Goal: Task Accomplishment & Management: Manage account settings

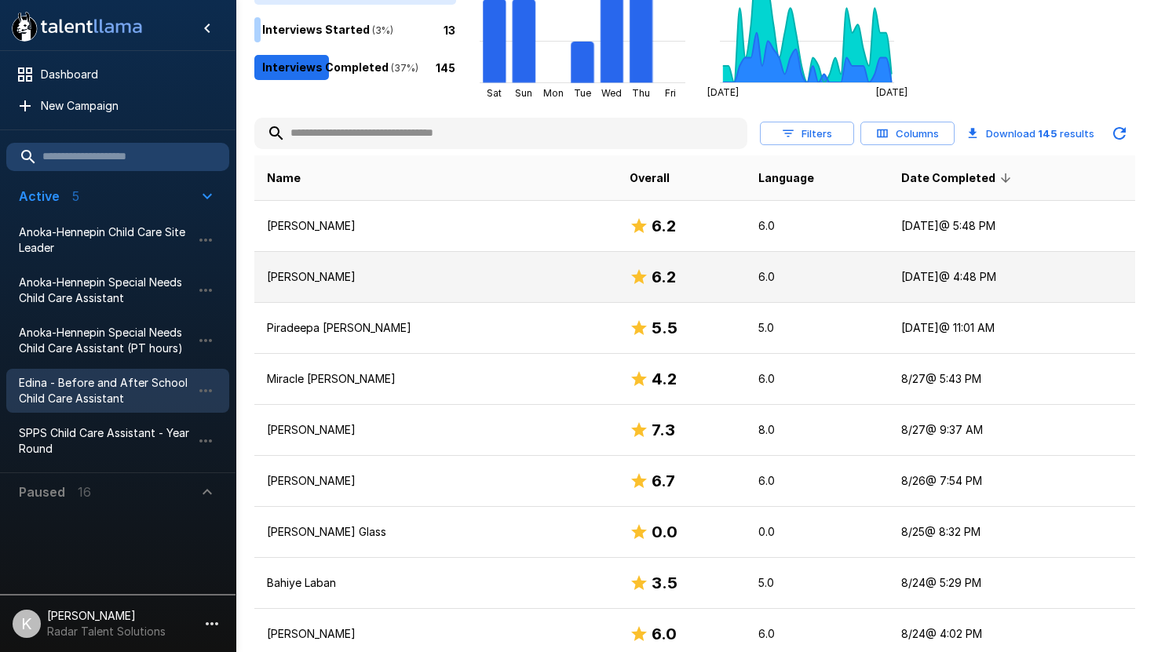
scroll to position [74, 0]
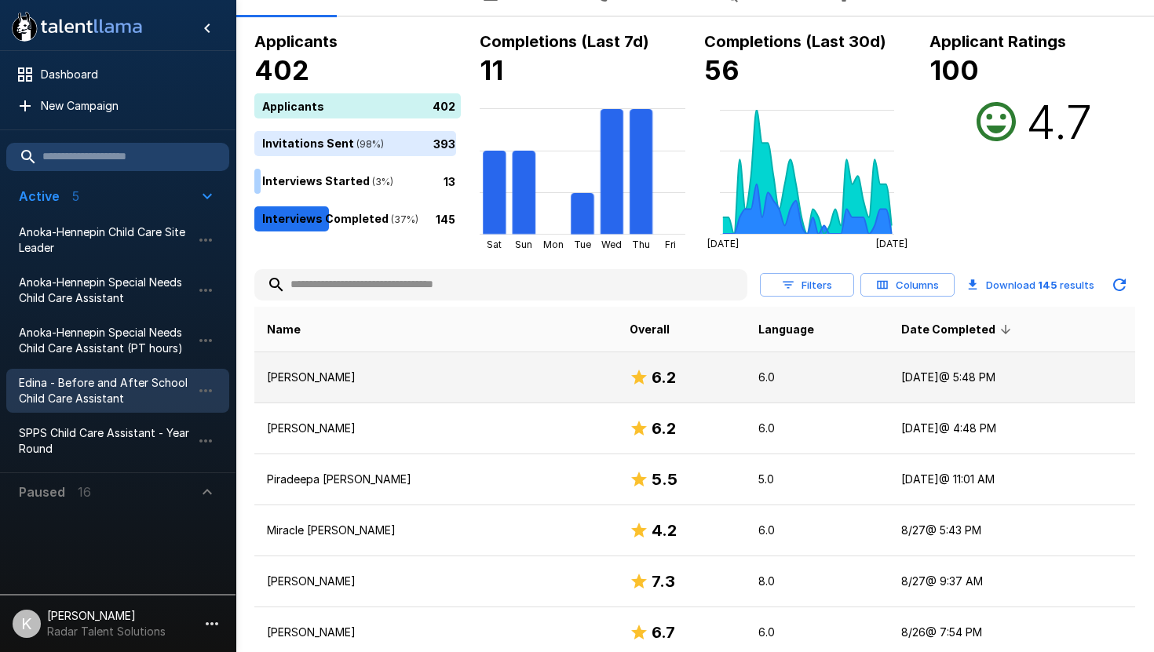
click at [315, 375] on p "[PERSON_NAME]" at bounding box center [435, 378] width 337 height 16
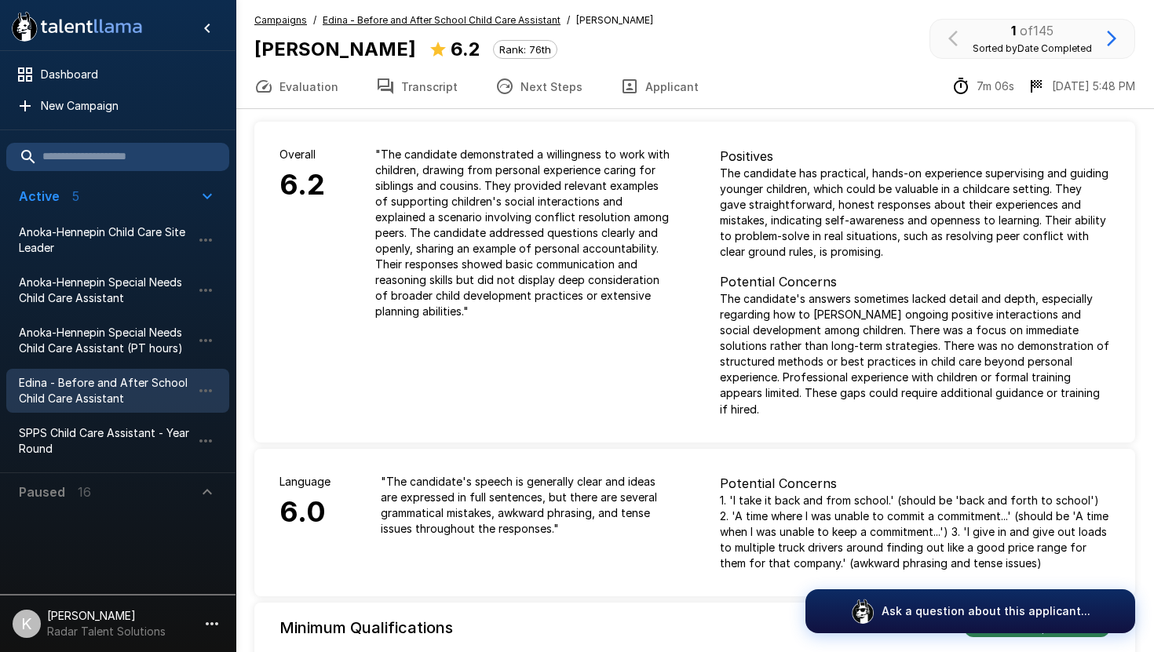
click at [418, 85] on button "Transcript" at bounding box center [416, 86] width 119 height 44
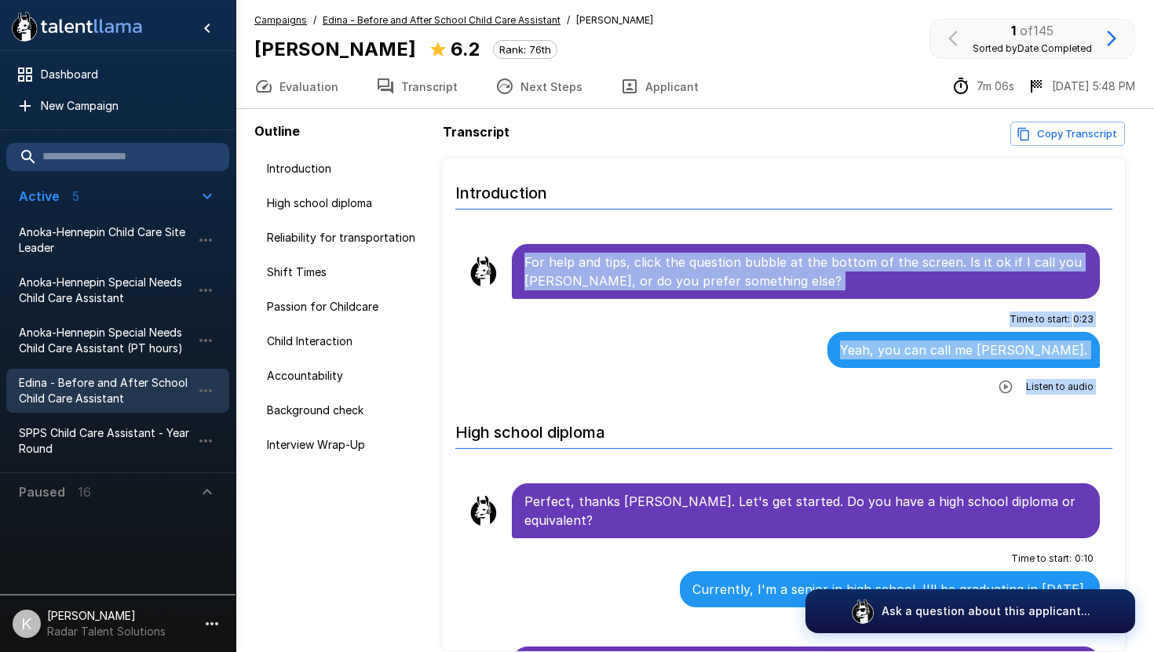
drag, startPoint x: 526, startPoint y: 263, endPoint x: 613, endPoint y: 413, distance: 173.4
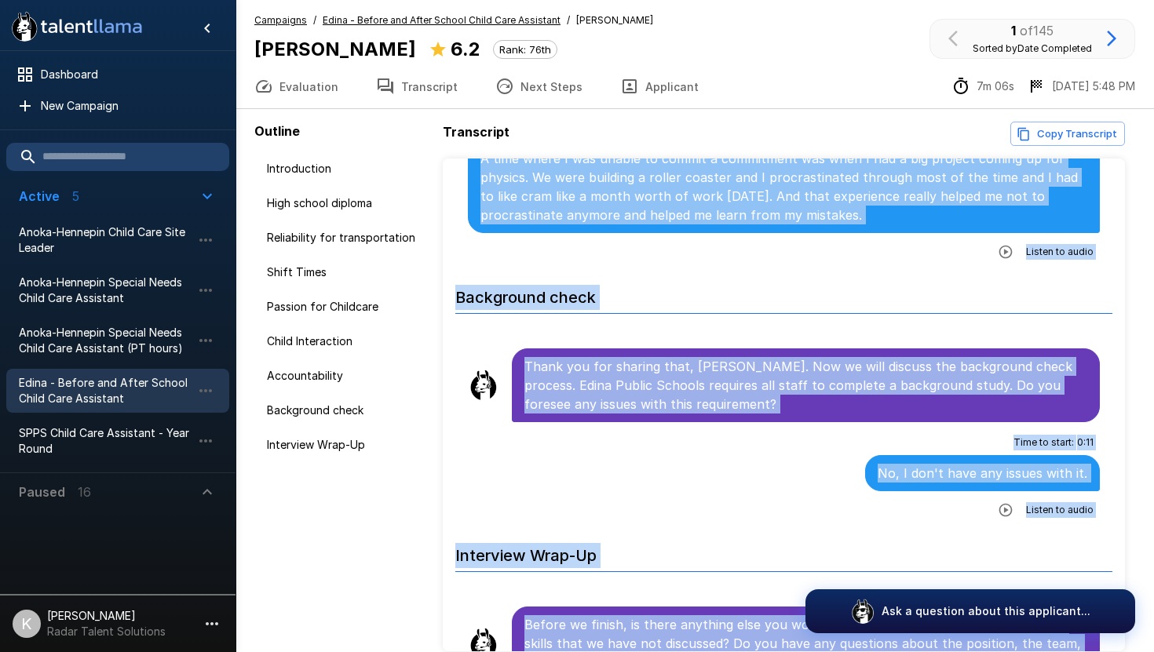
scroll to position [2671, 0]
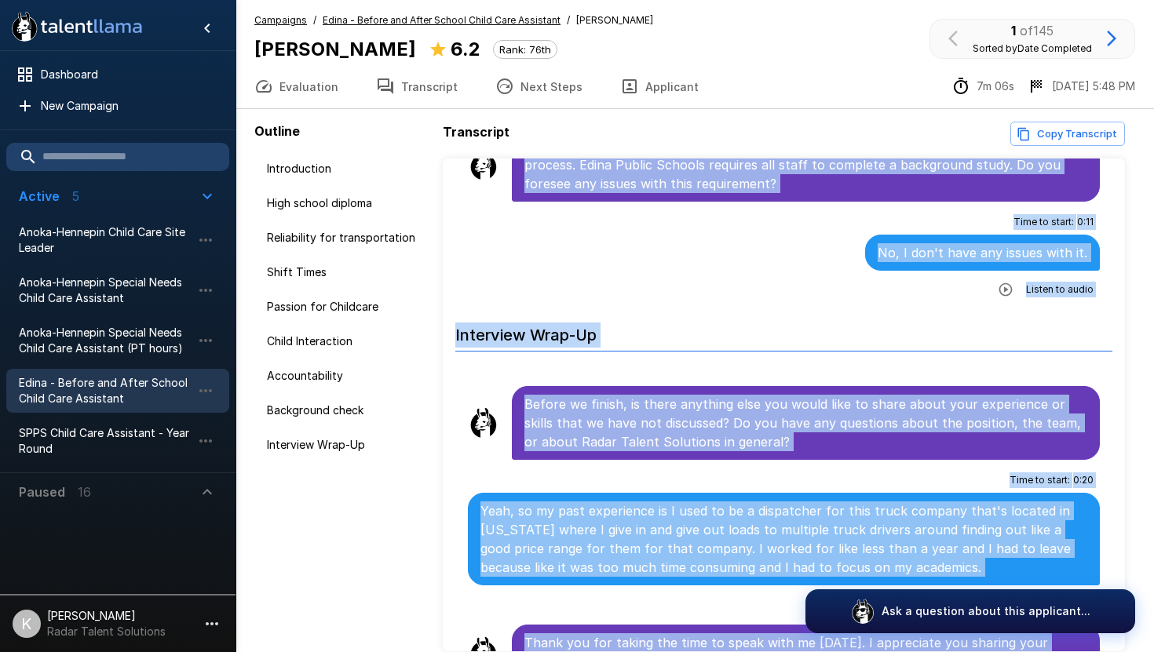
copy ul "For help and tips, click the question bubble at the bottom of the screen. Is it…"
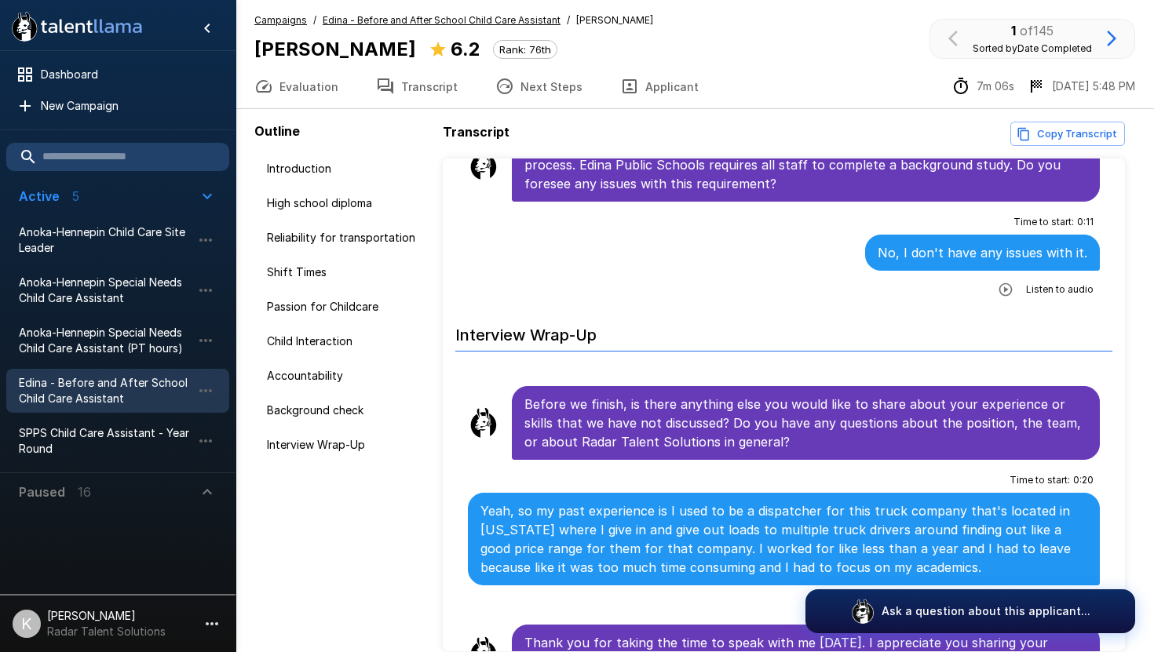
click at [367, 22] on u "Edina - Before and After School Child Care Assistant" at bounding box center [442, 20] width 238 height 12
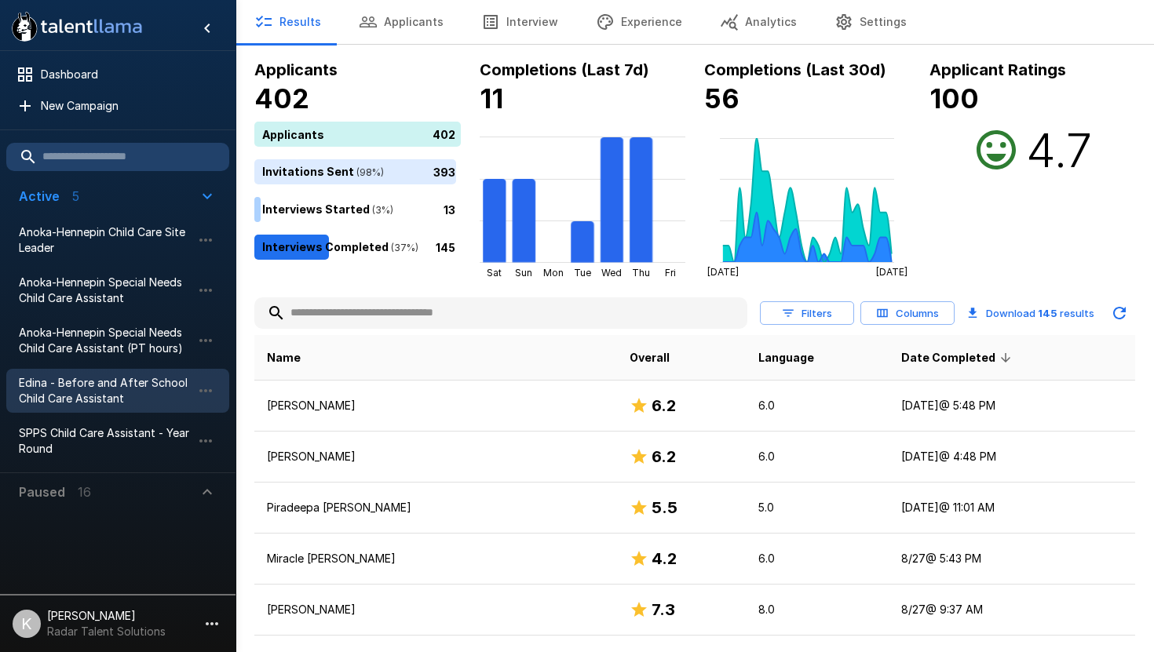
scroll to position [107, 0]
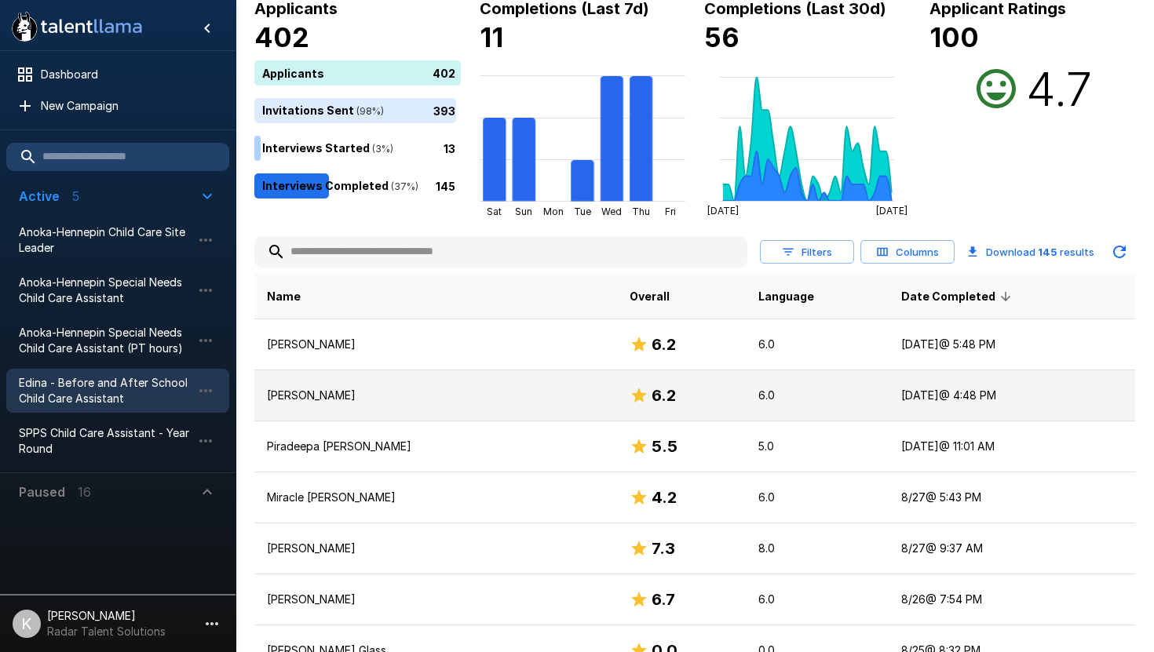
click at [319, 396] on p "[PERSON_NAME]" at bounding box center [435, 396] width 337 height 16
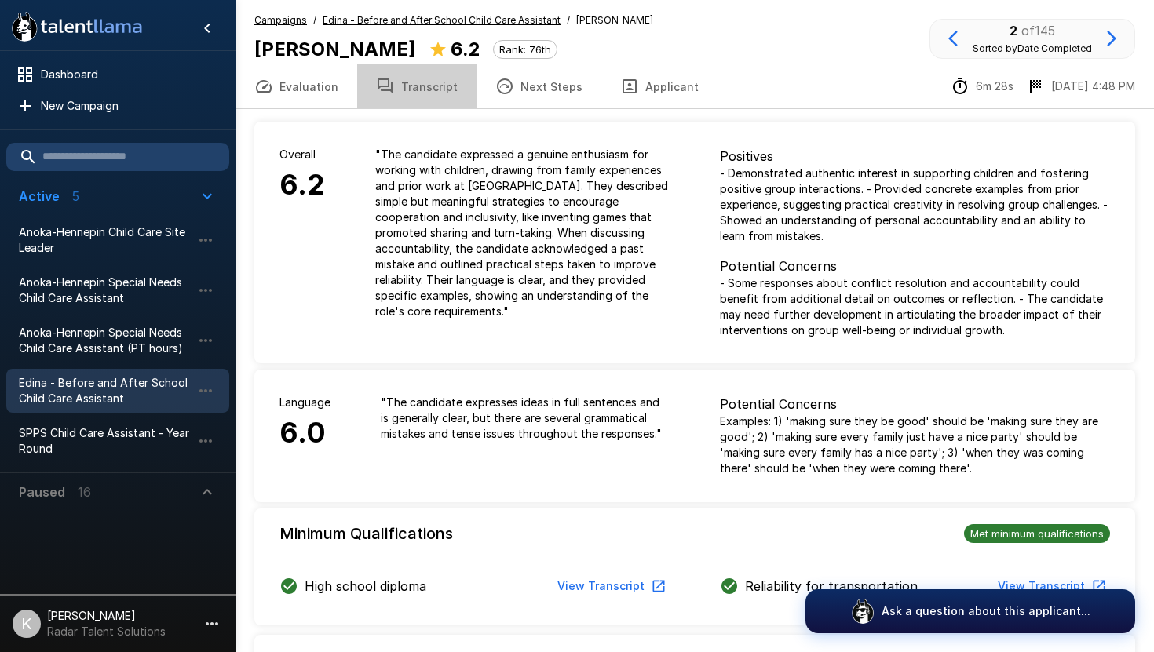
click at [425, 83] on button "Transcript" at bounding box center [416, 86] width 119 height 44
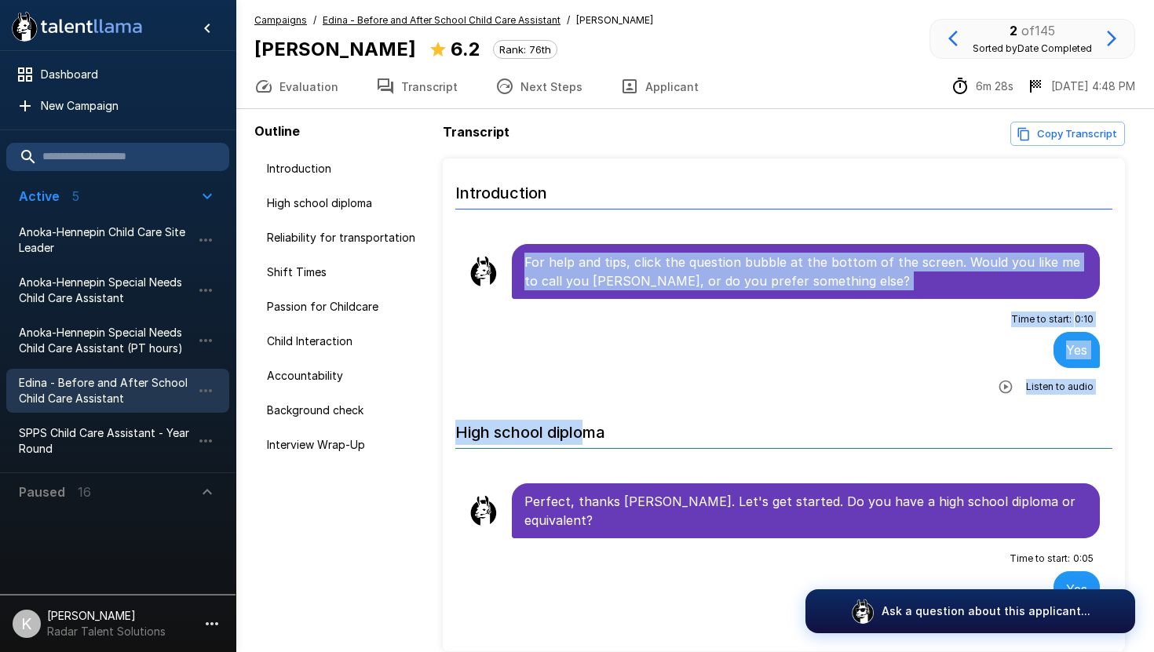
drag, startPoint x: 524, startPoint y: 263, endPoint x: 581, endPoint y: 432, distance: 178.0
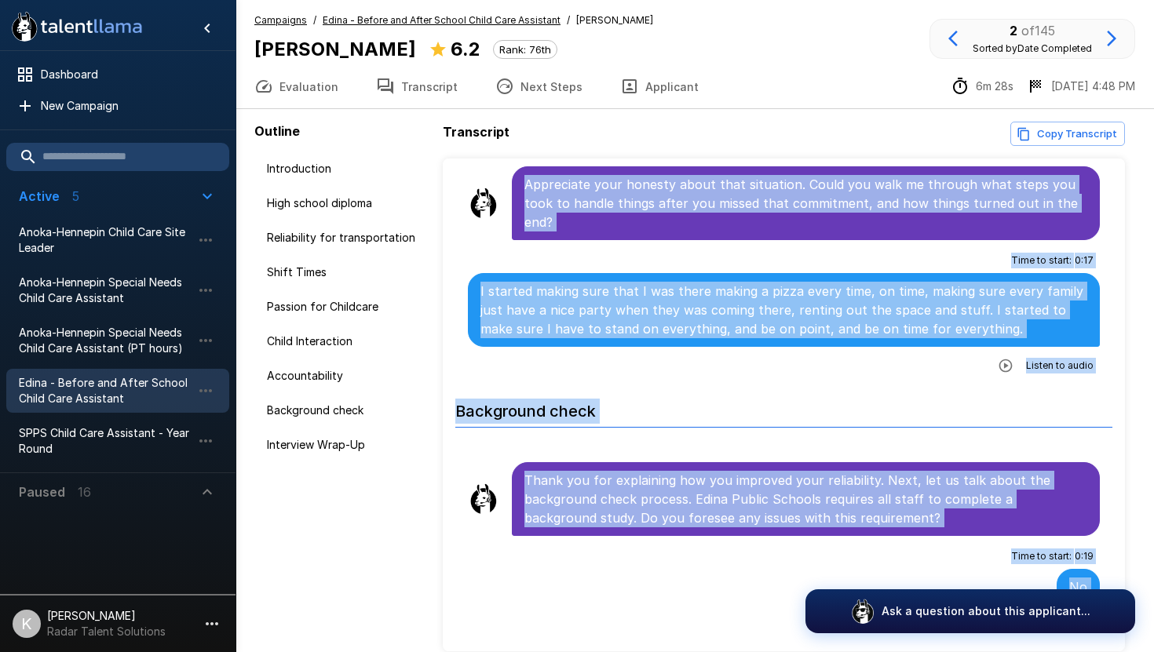
scroll to position [2382, 0]
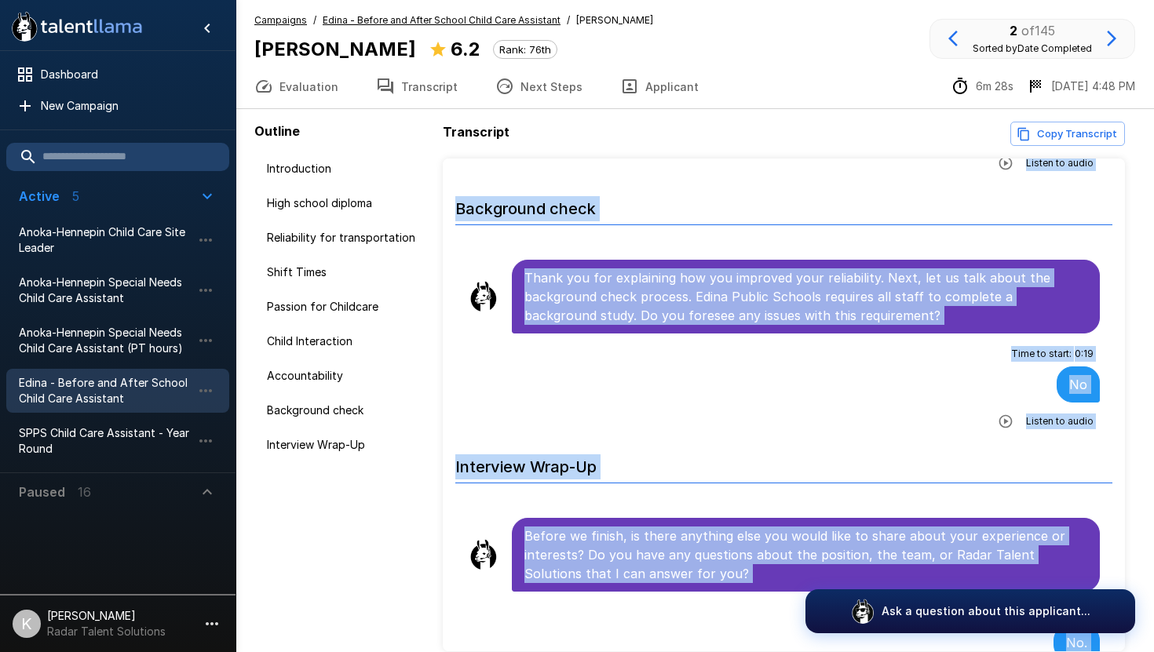
copy ul "Lor ipsu dol sita, conse adi elitsedd eiusmo te inc utlabo et dol magnaa. Enima…"
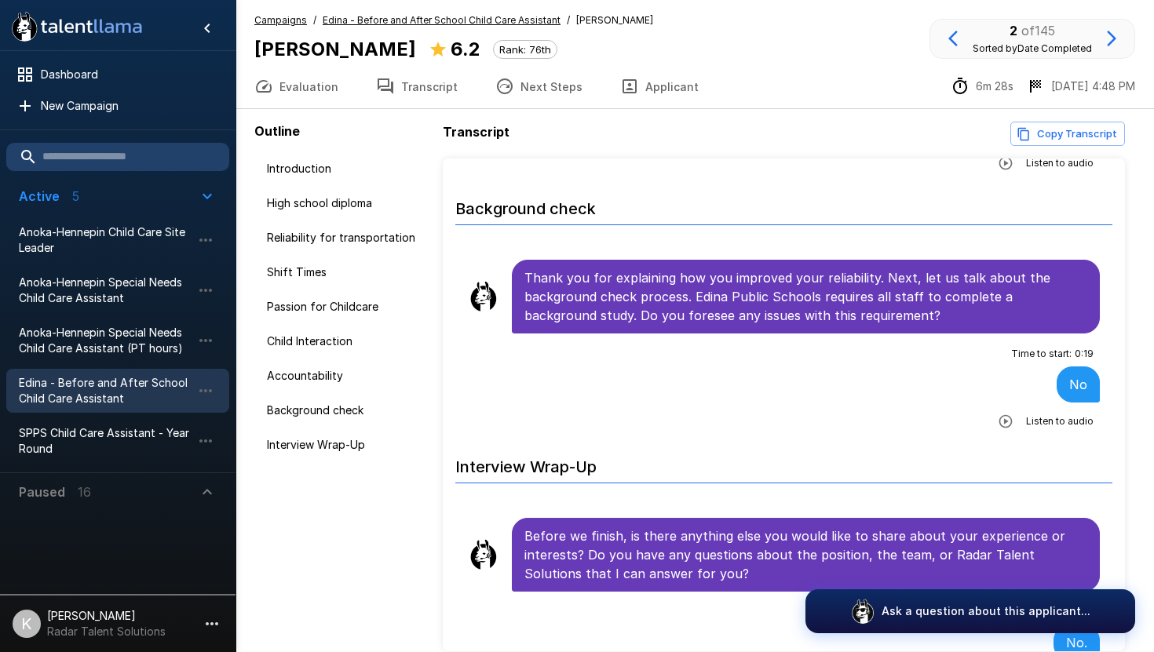
click at [374, 20] on u "Edina - Before and After School Child Care Assistant" at bounding box center [442, 20] width 238 height 12
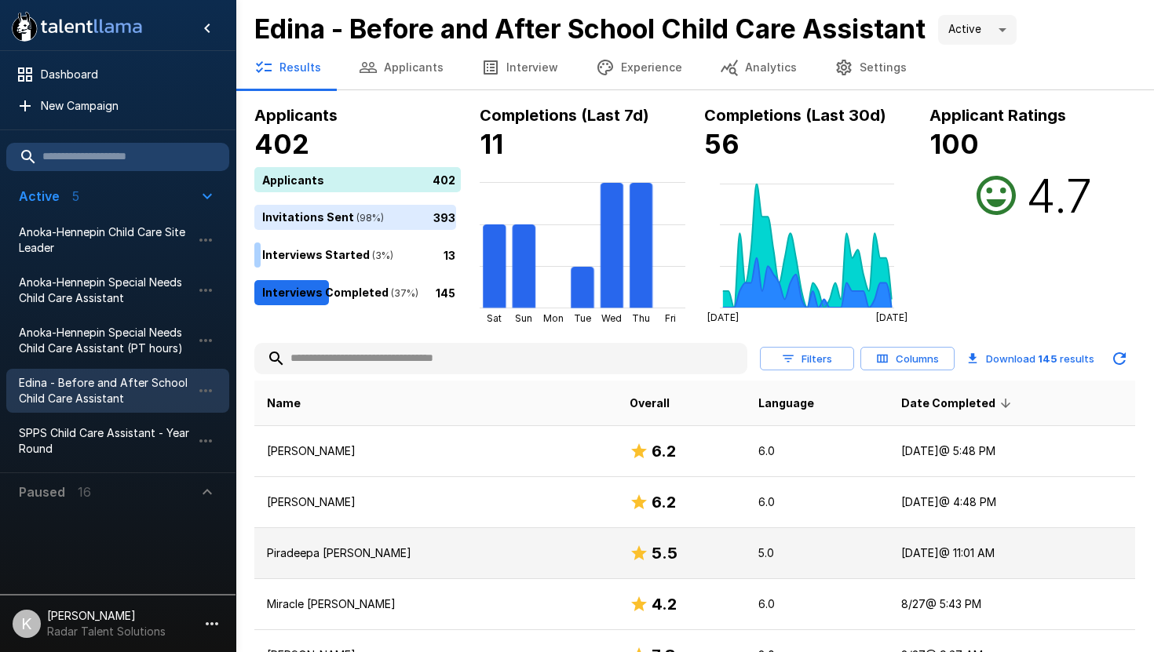
click at [344, 555] on p "Piradeepa [PERSON_NAME]" at bounding box center [435, 553] width 337 height 16
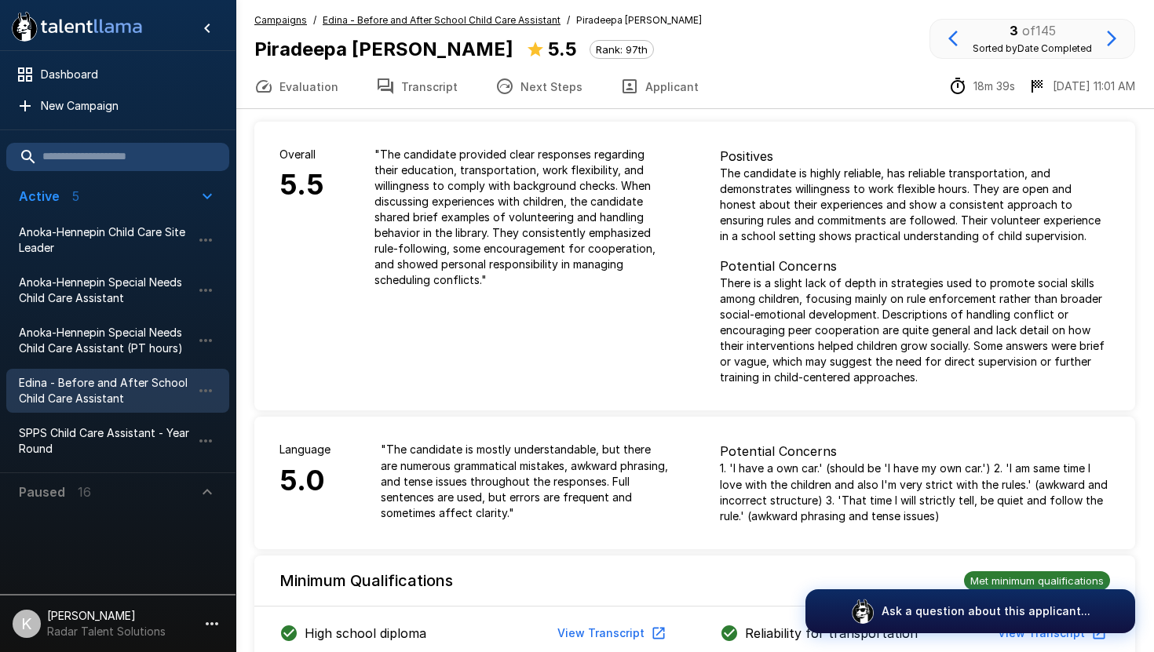
click at [410, 88] on button "Transcript" at bounding box center [416, 86] width 119 height 44
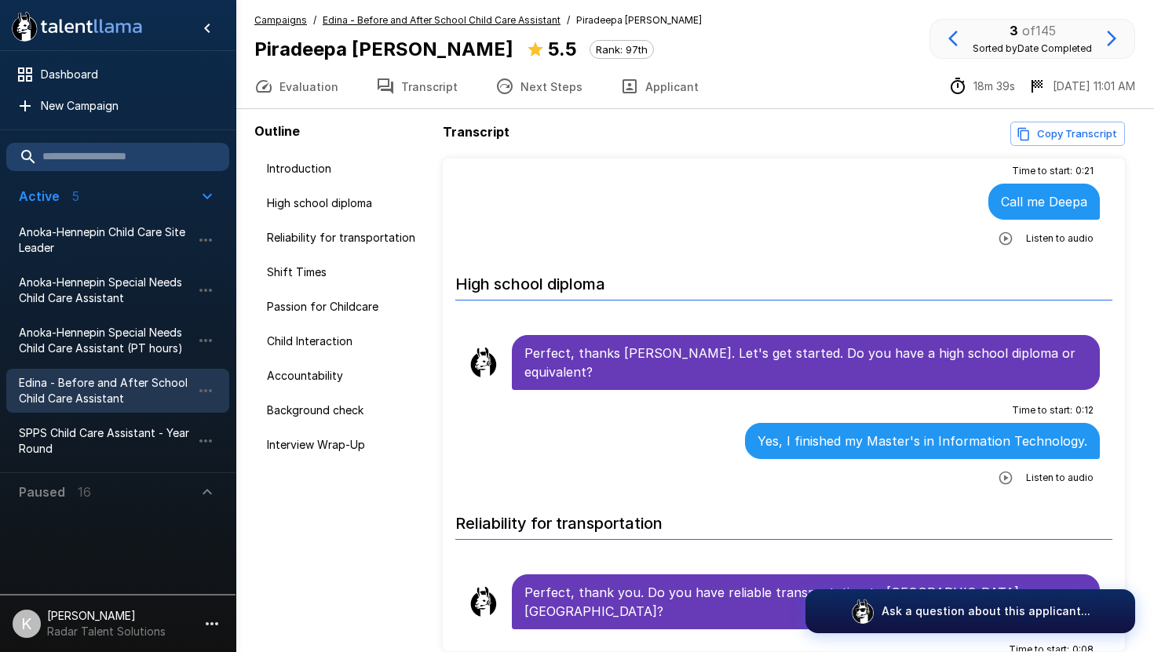
scroll to position [57, 0]
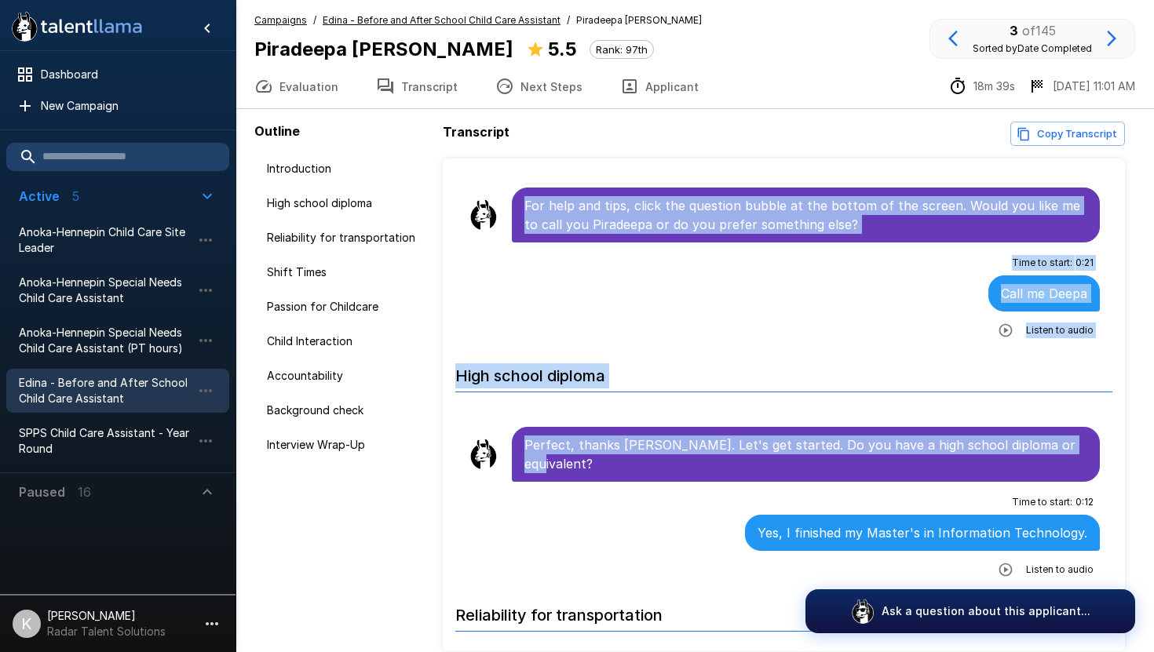
drag, startPoint x: 527, startPoint y: 206, endPoint x: 642, endPoint y: 464, distance: 282.8
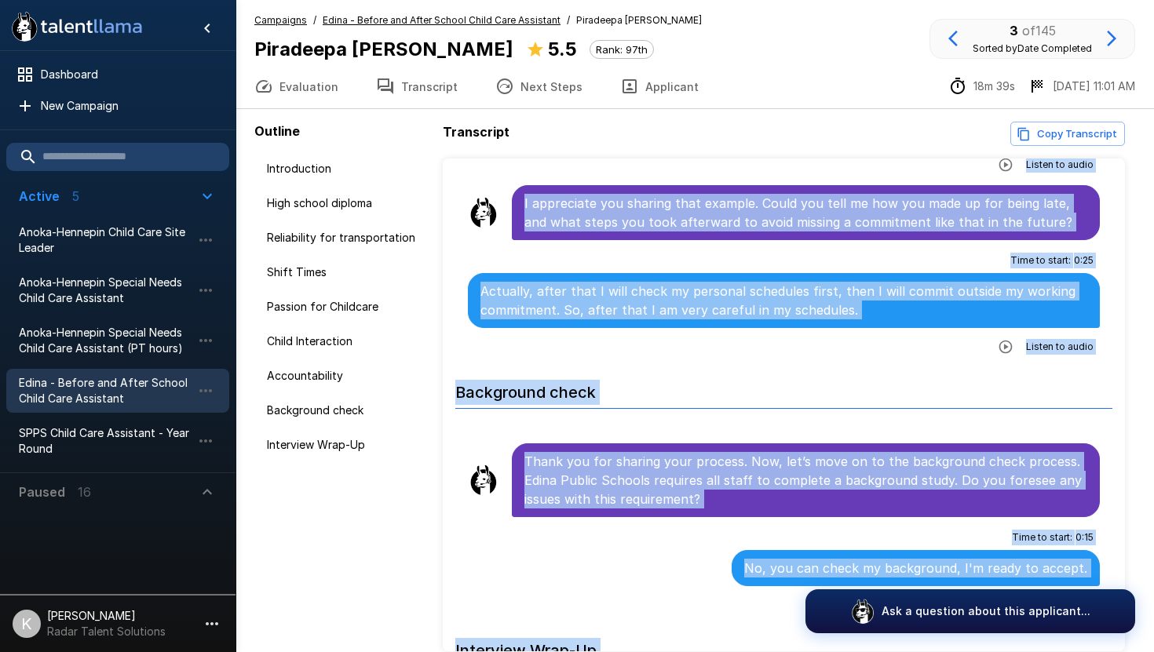
scroll to position [3493, 0]
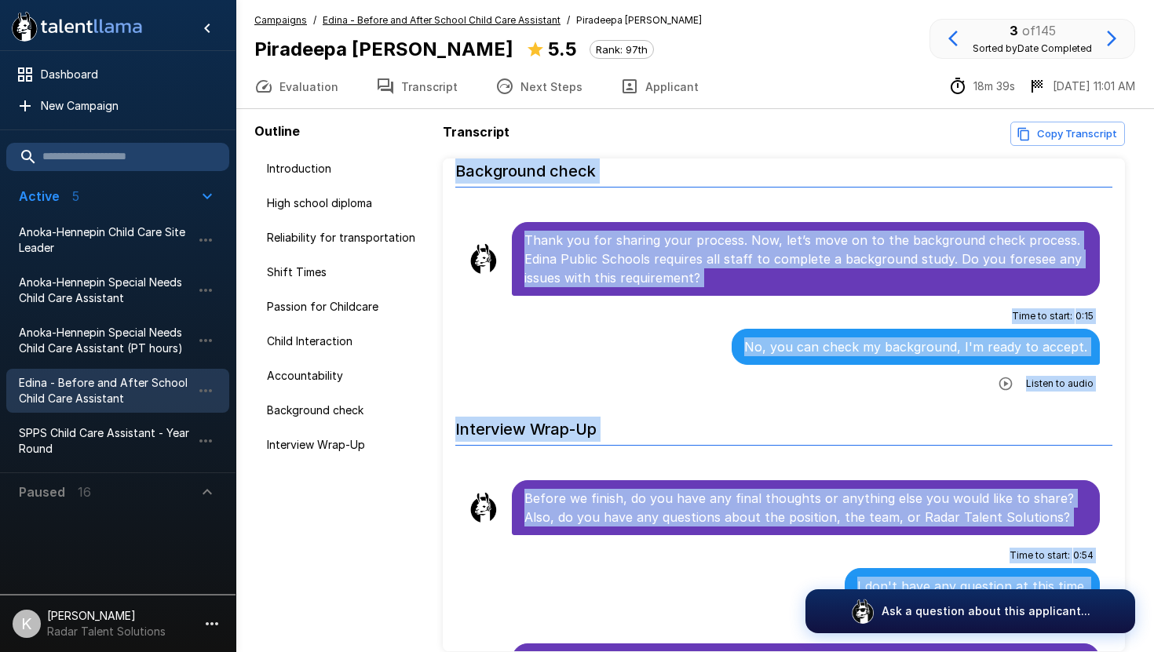
copy ul "Lor ipsu dol sita, conse adi elitsedd eiusmo te inc utlabo et dol magnaa. Enima…"
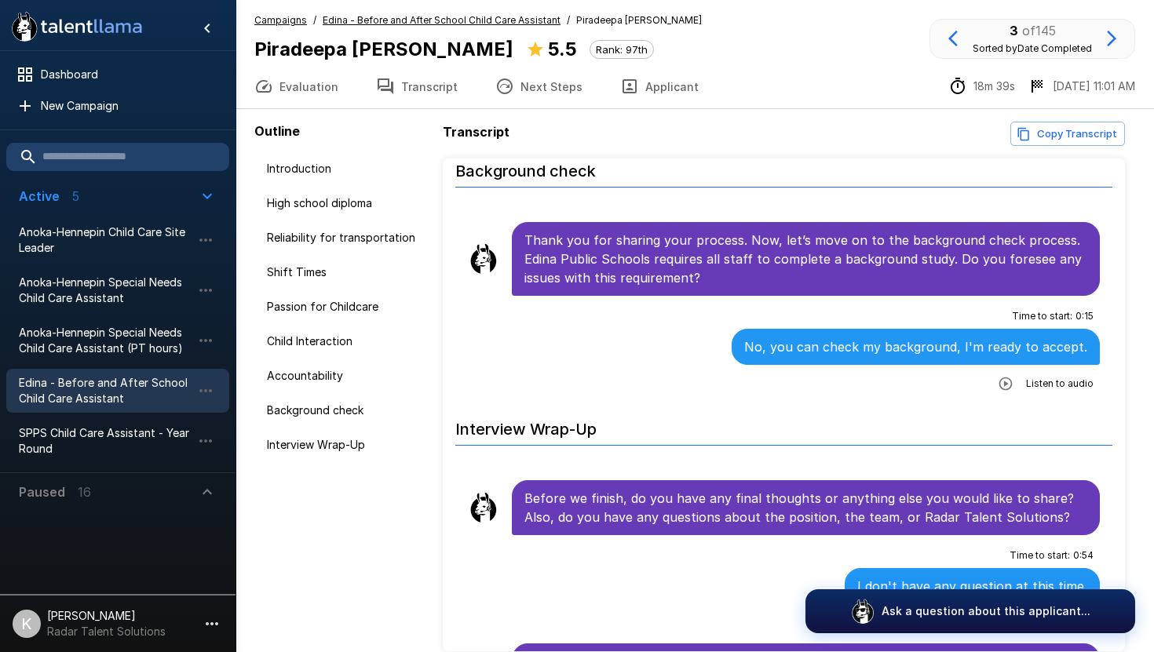
click at [373, 20] on u "Edina - Before and After School Child Care Assistant" at bounding box center [442, 20] width 238 height 12
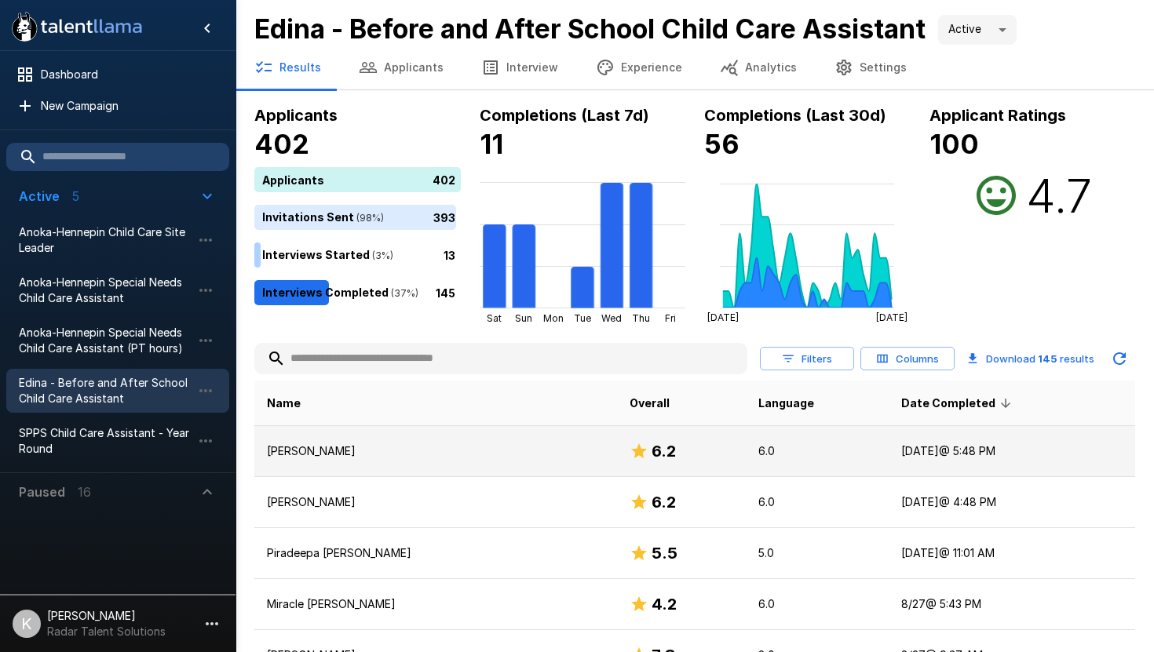
scroll to position [114, 0]
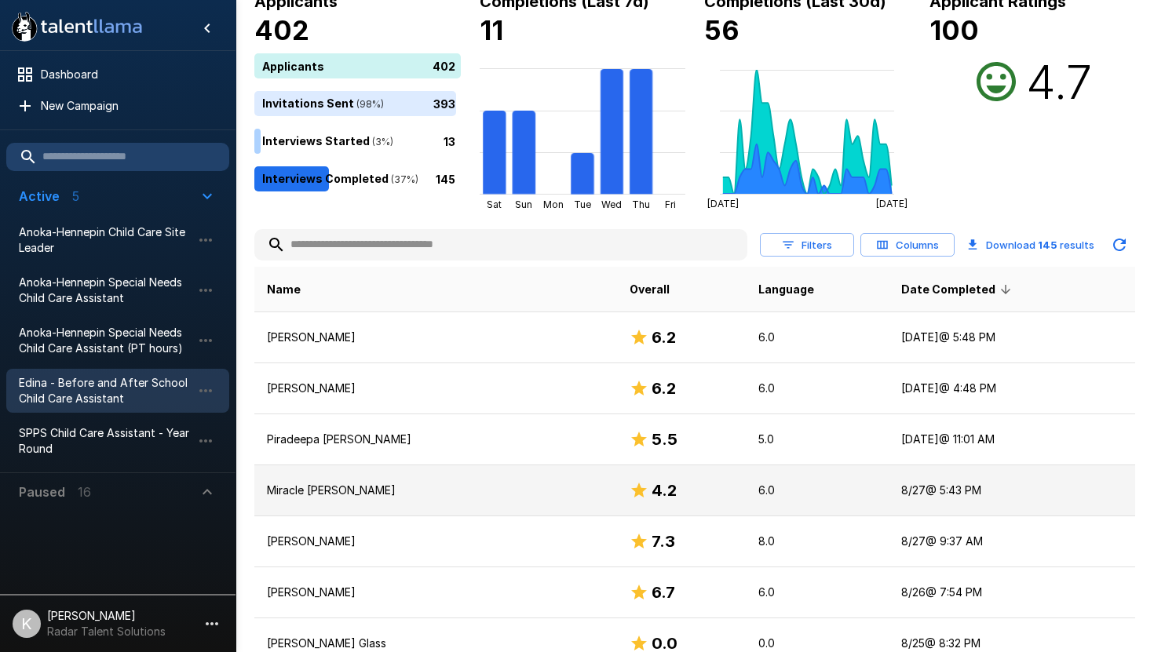
click at [299, 494] on p "Miracle [PERSON_NAME]" at bounding box center [435, 491] width 337 height 16
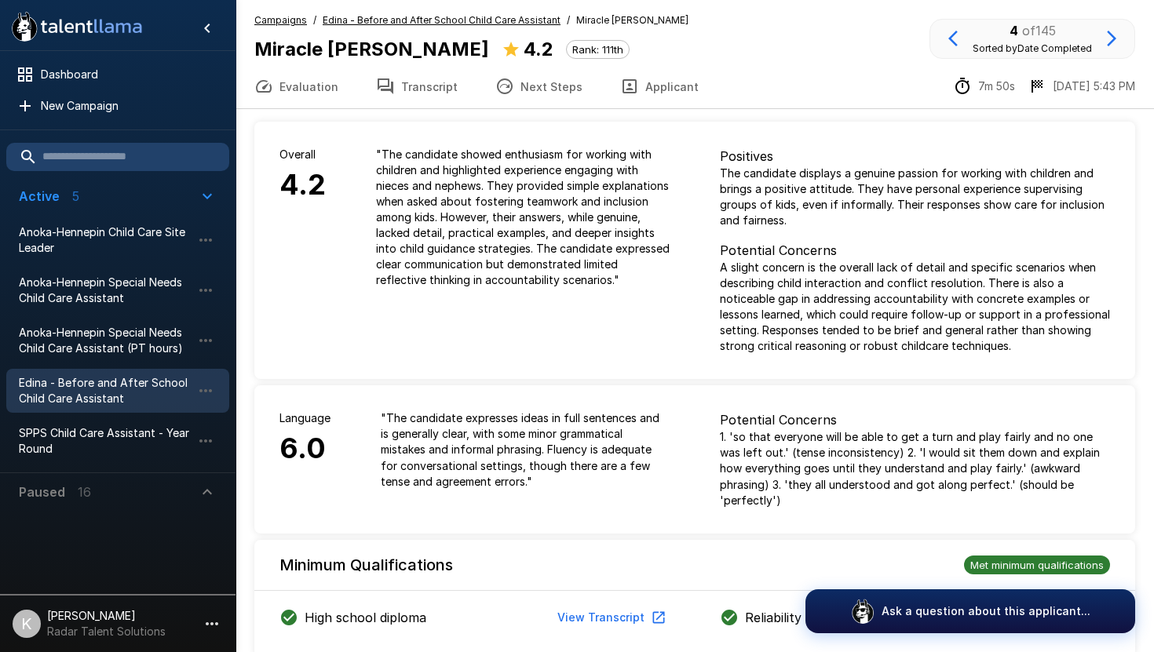
click at [409, 90] on button "Transcript" at bounding box center [416, 86] width 119 height 44
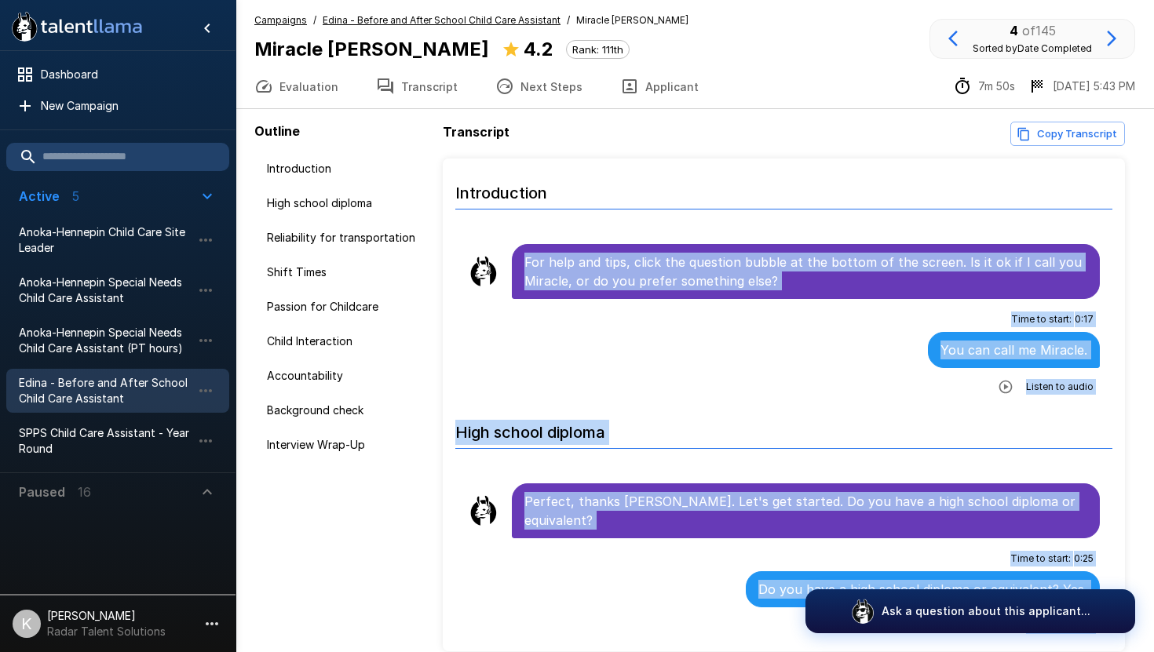
drag, startPoint x: 527, startPoint y: 260, endPoint x: 702, endPoint y: 631, distance: 410.8
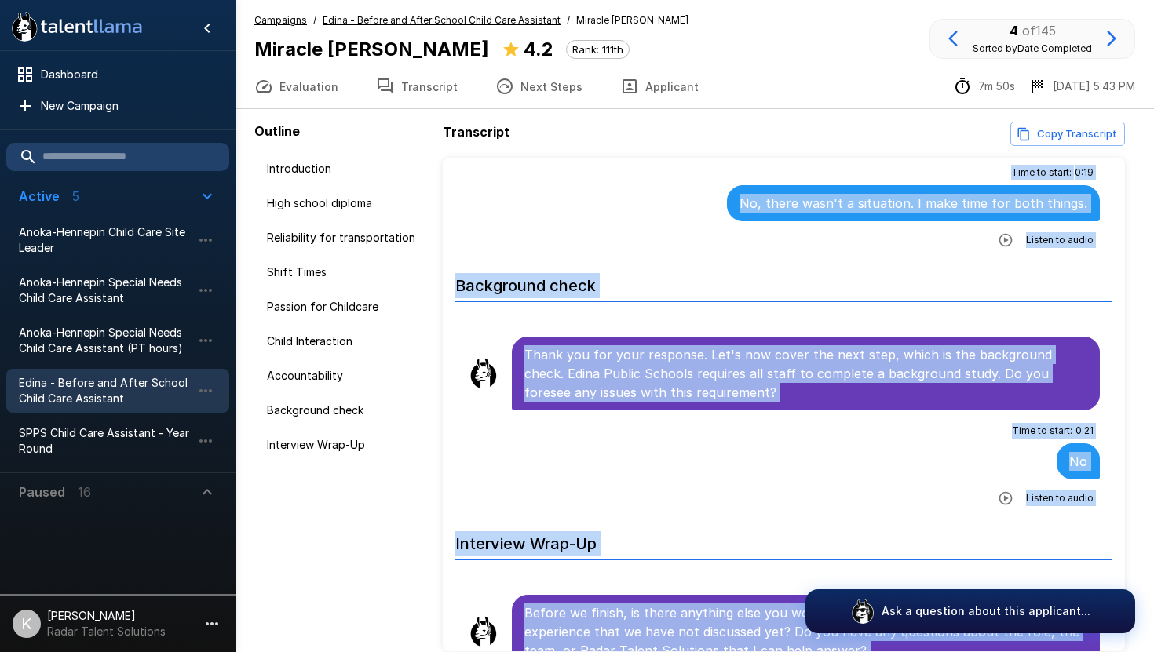
scroll to position [2395, 0]
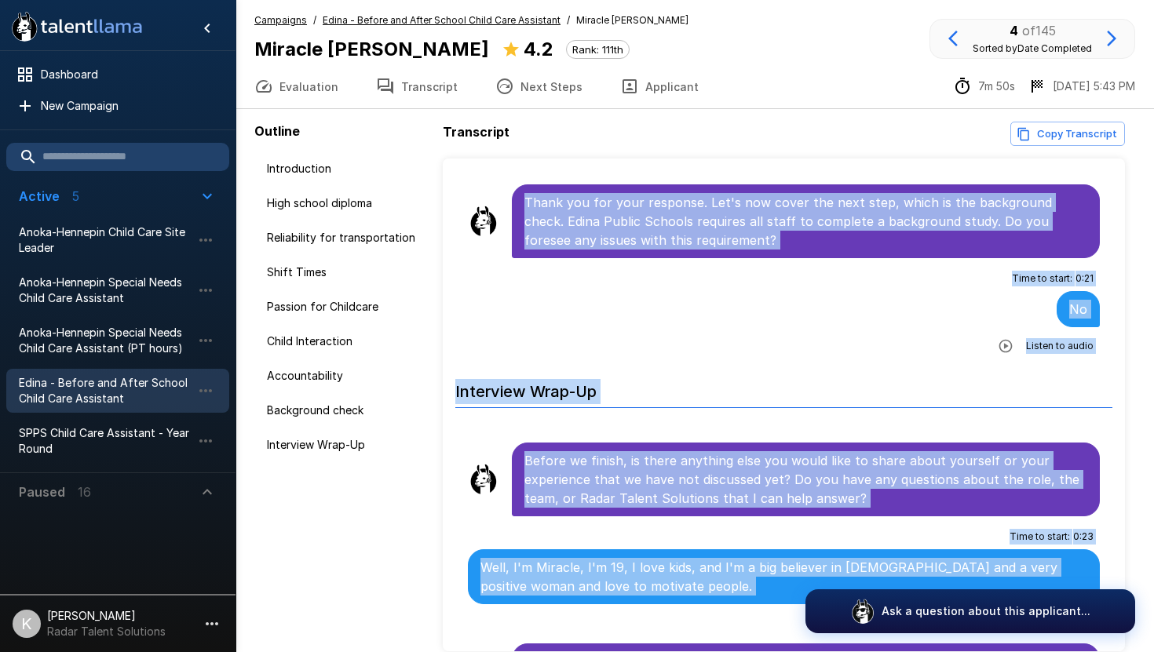
copy ul "Lor ipsu dol sita, conse adi elitsedd eiusmo te inc utlabo et dol magnaa. En ad…"
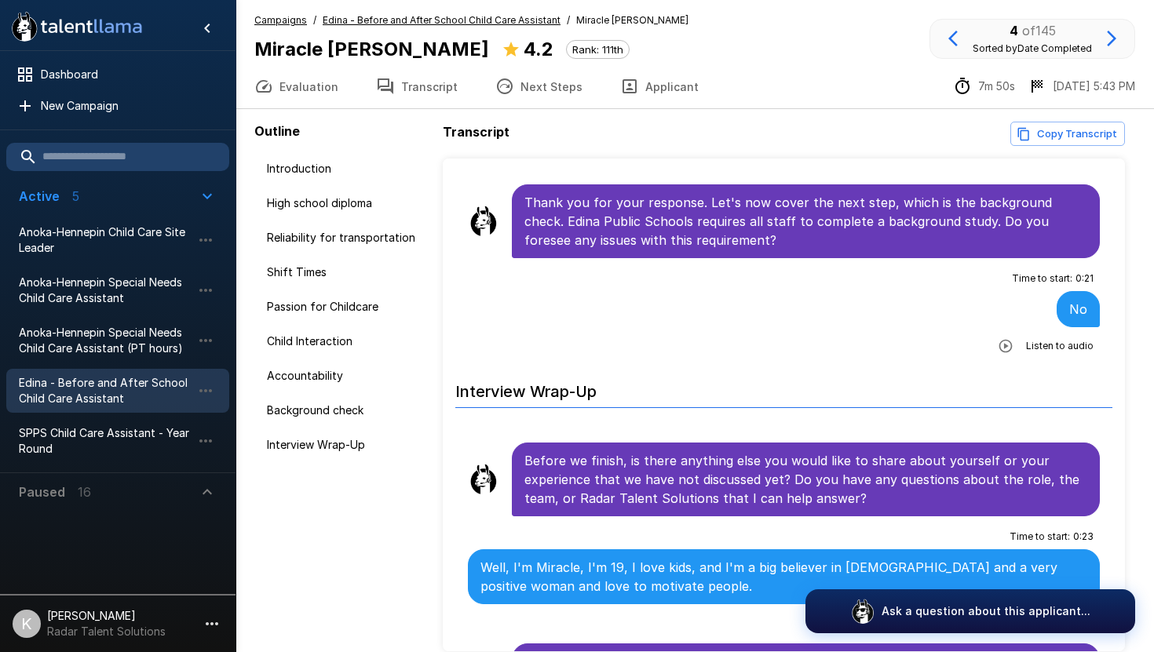
click at [422, 21] on u "Edina - Before and After School Child Care Assistant" at bounding box center [442, 20] width 238 height 12
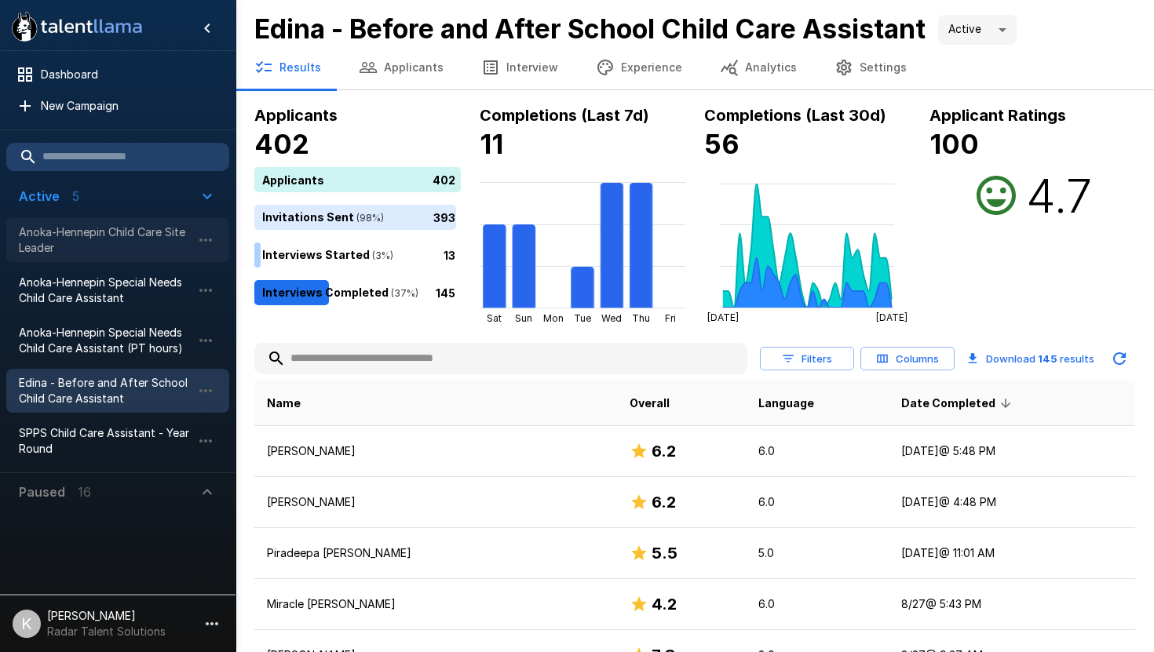
click at [131, 230] on span "Anoka-Hennepin Child Care Site Leader" at bounding box center [105, 239] width 173 height 31
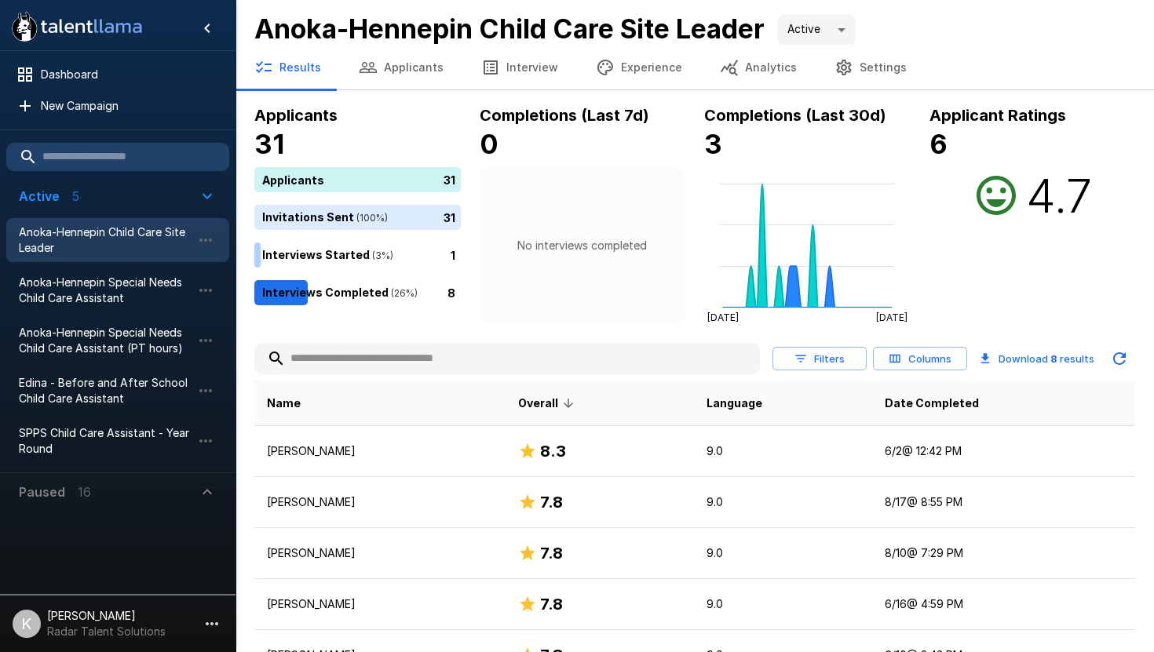
click at [961, 414] on th "Date Completed" at bounding box center [1003, 404] width 263 height 46
click at [943, 403] on span "Date Completed" at bounding box center [932, 403] width 94 height 19
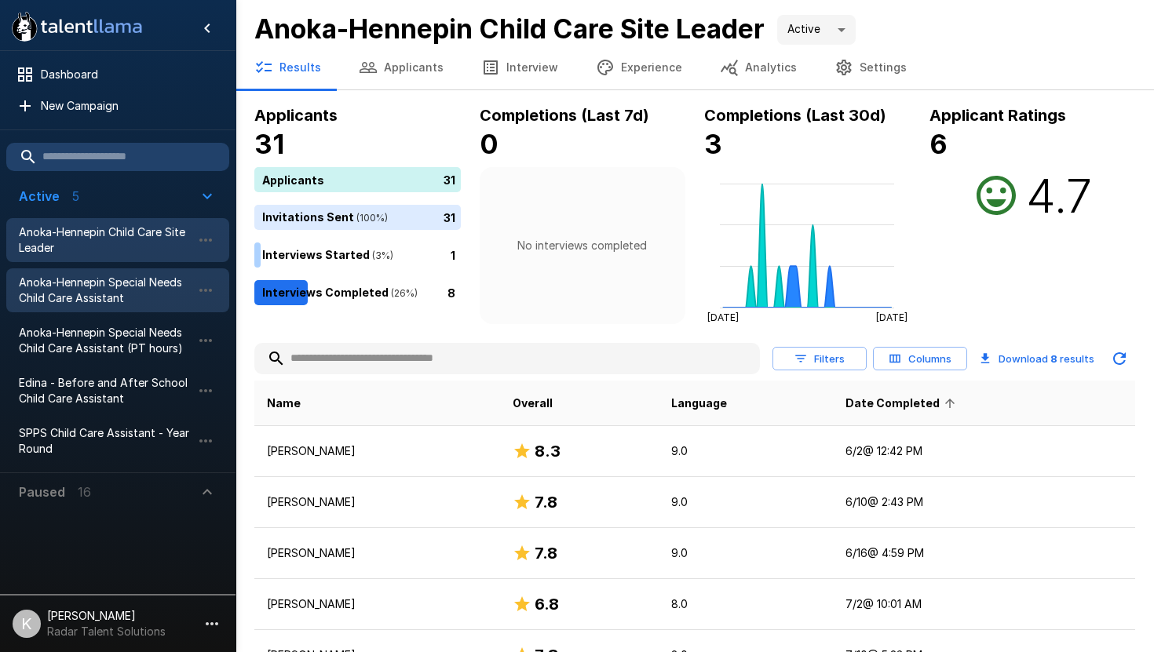
click at [171, 290] on span "Anoka-Hennepin Special Needs Child Care Assistant" at bounding box center [105, 290] width 173 height 31
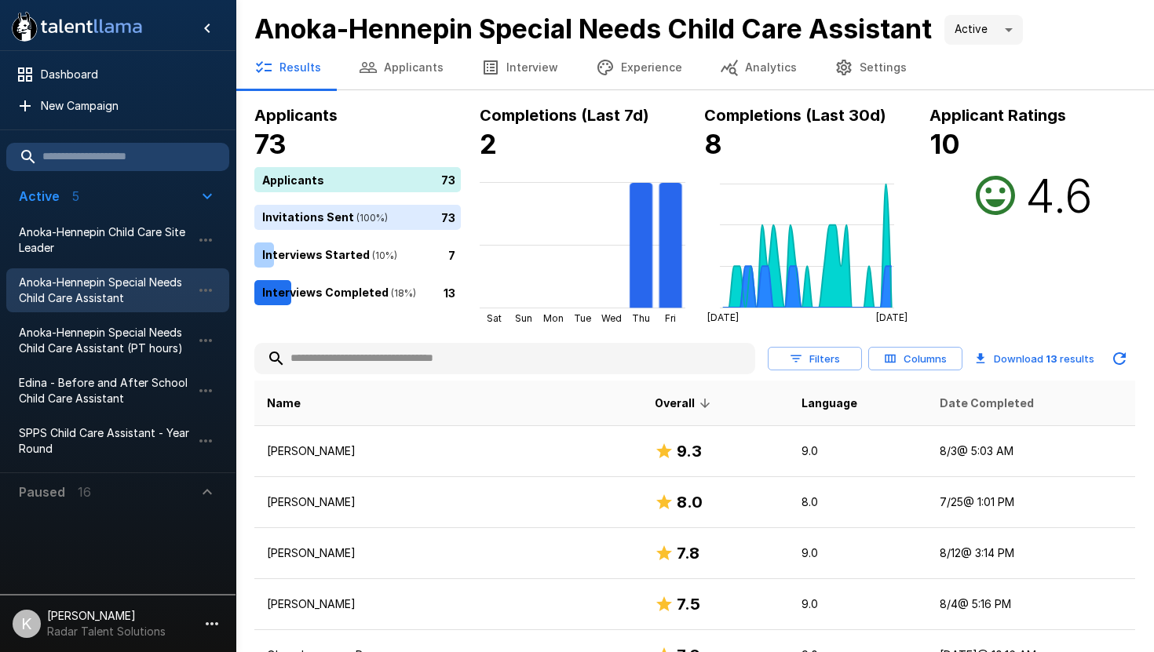
click at [939, 410] on span "Date Completed" at bounding box center [986, 403] width 94 height 19
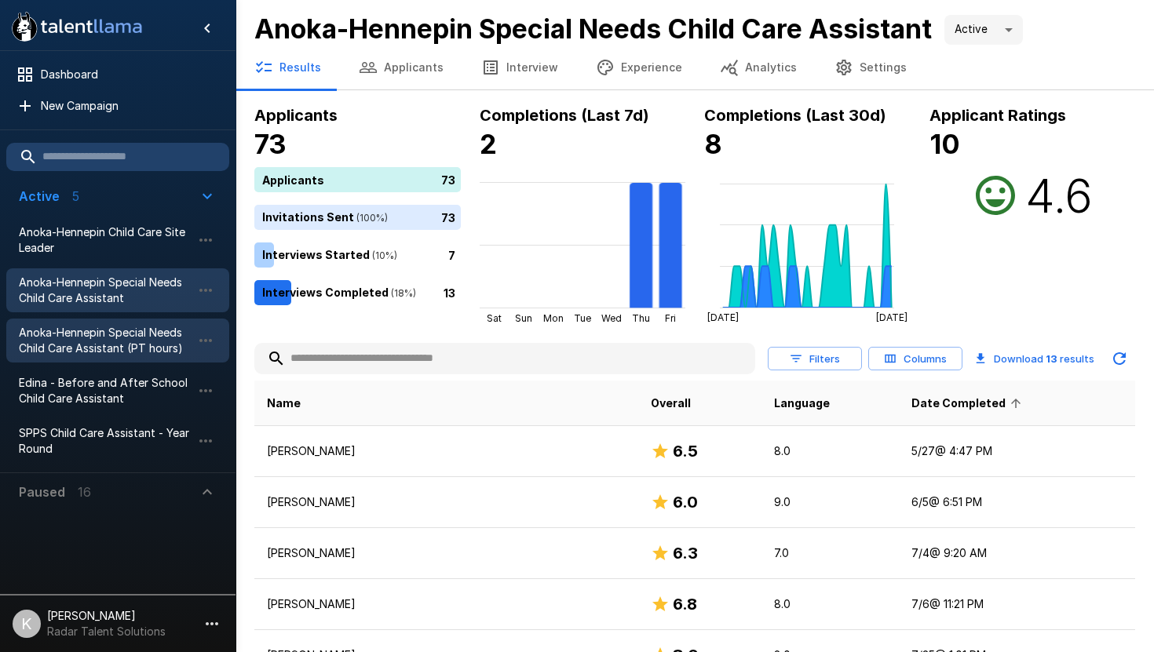
click at [102, 342] on span "Anoka-Hennepin Special Needs Child Care Assistant (PT hours)" at bounding box center [105, 340] width 173 height 31
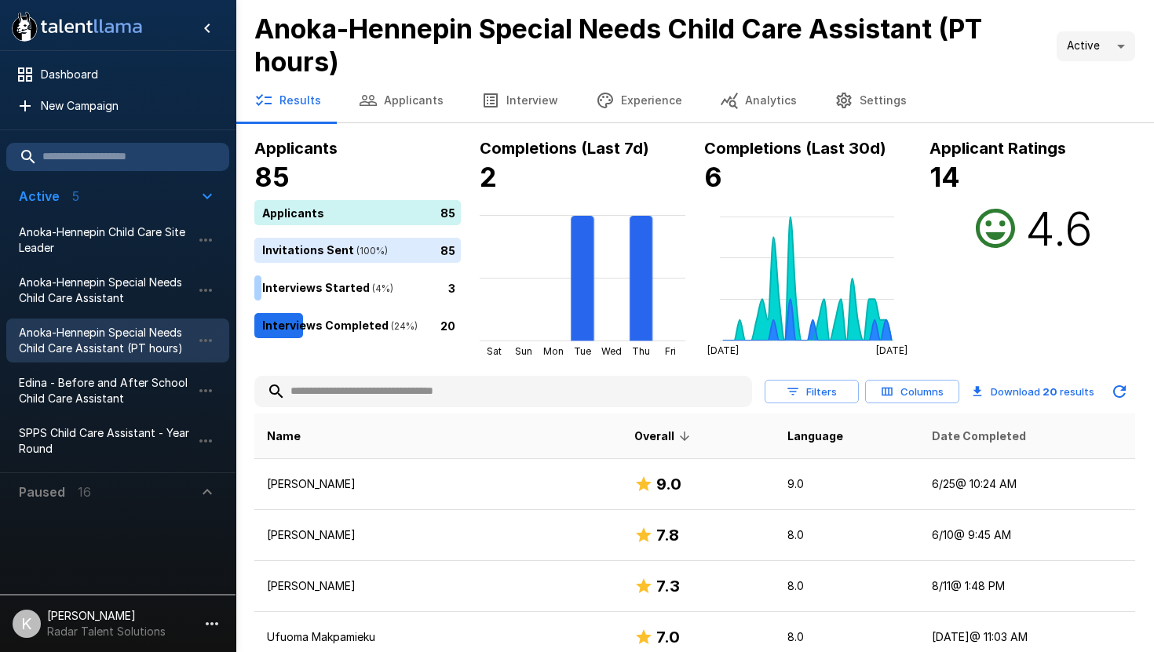
click at [932, 436] on span "Date Completed" at bounding box center [979, 436] width 94 height 19
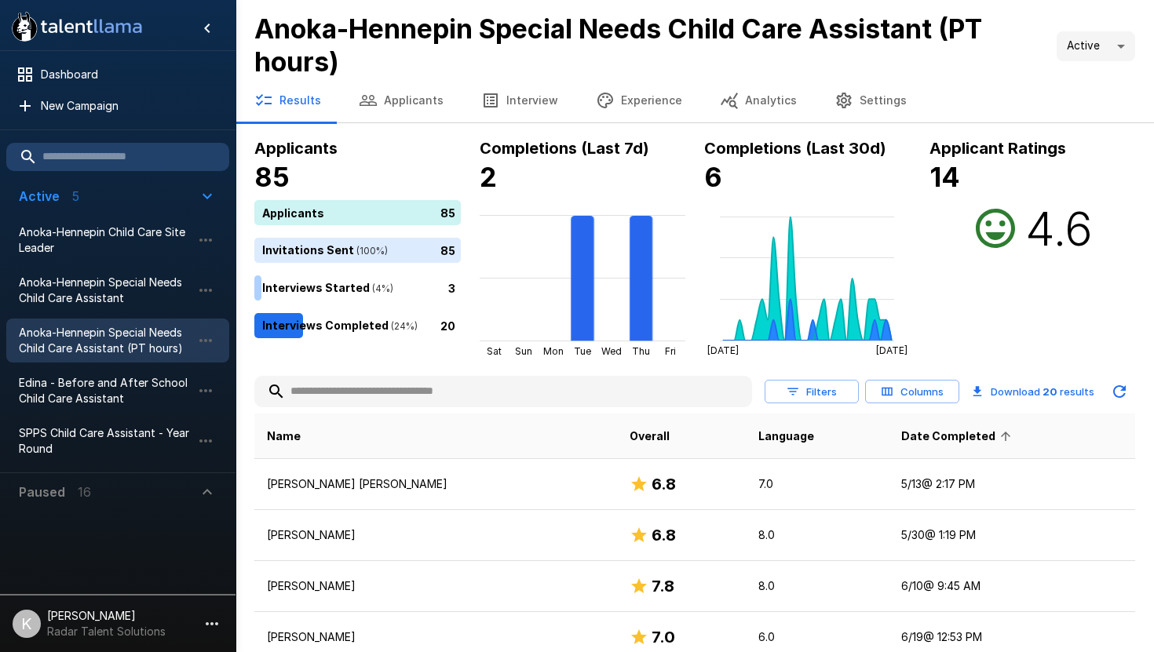
click at [901, 436] on span "Date Completed" at bounding box center [958, 436] width 115 height 19
click at [132, 382] on span "Edina - Before and After School Child Care Assistant" at bounding box center [105, 390] width 173 height 31
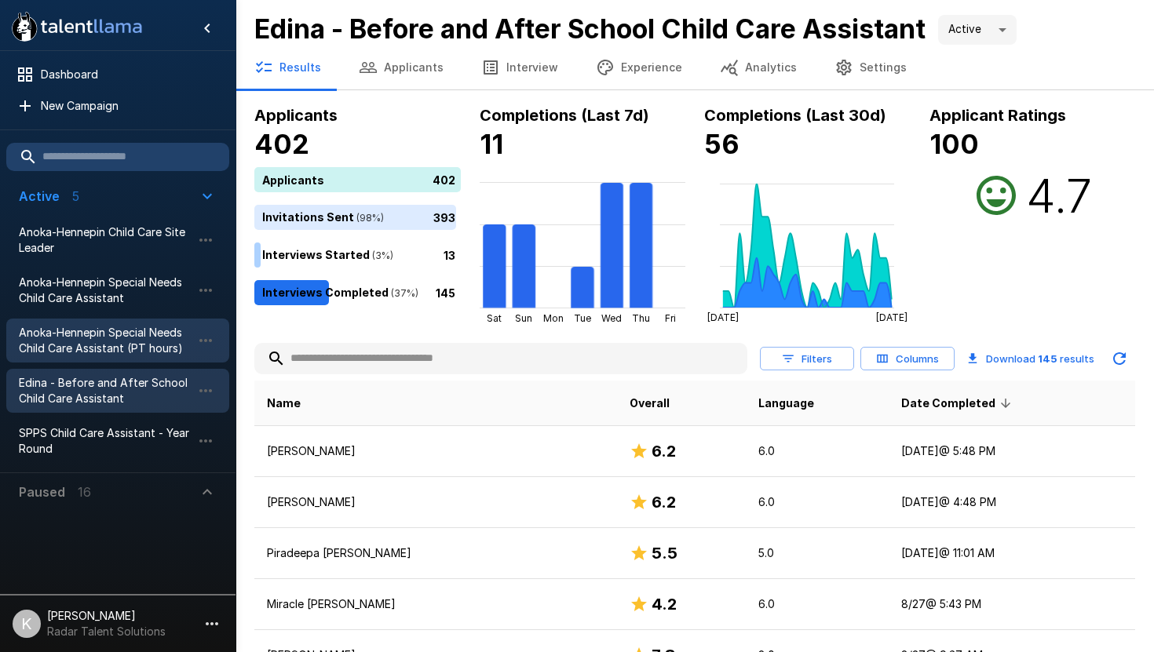
click at [73, 344] on span "Anoka-Hennepin Special Needs Child Care Assistant (PT hours)" at bounding box center [105, 340] width 173 height 31
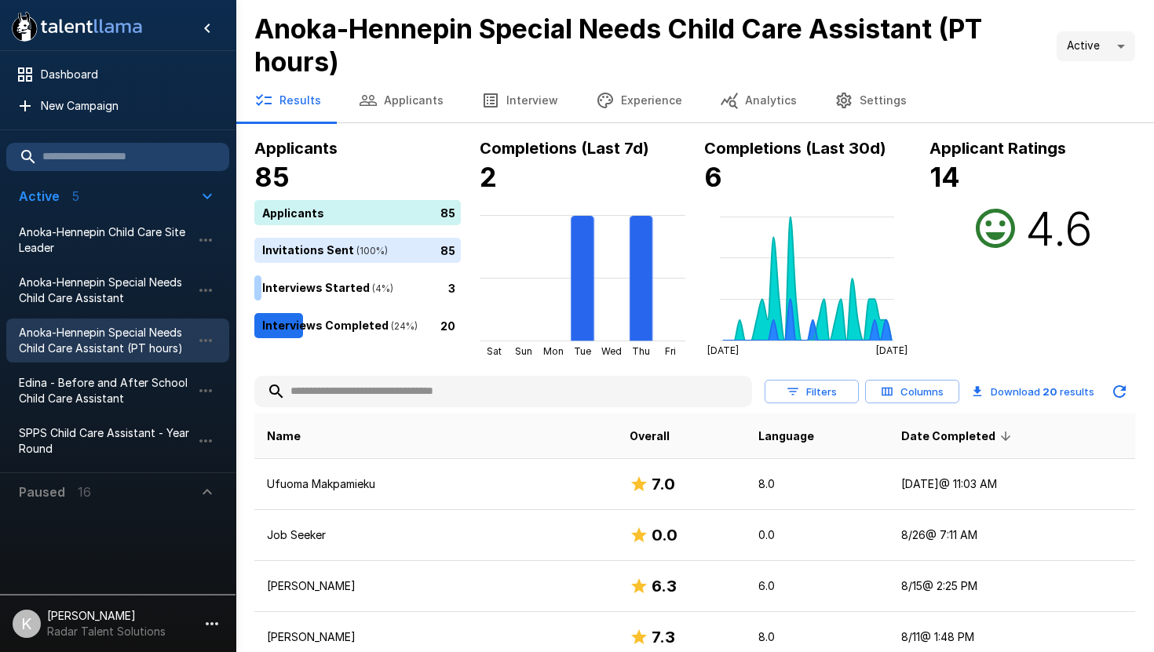
click at [402, 89] on button "Applicants" at bounding box center [401, 100] width 122 height 44
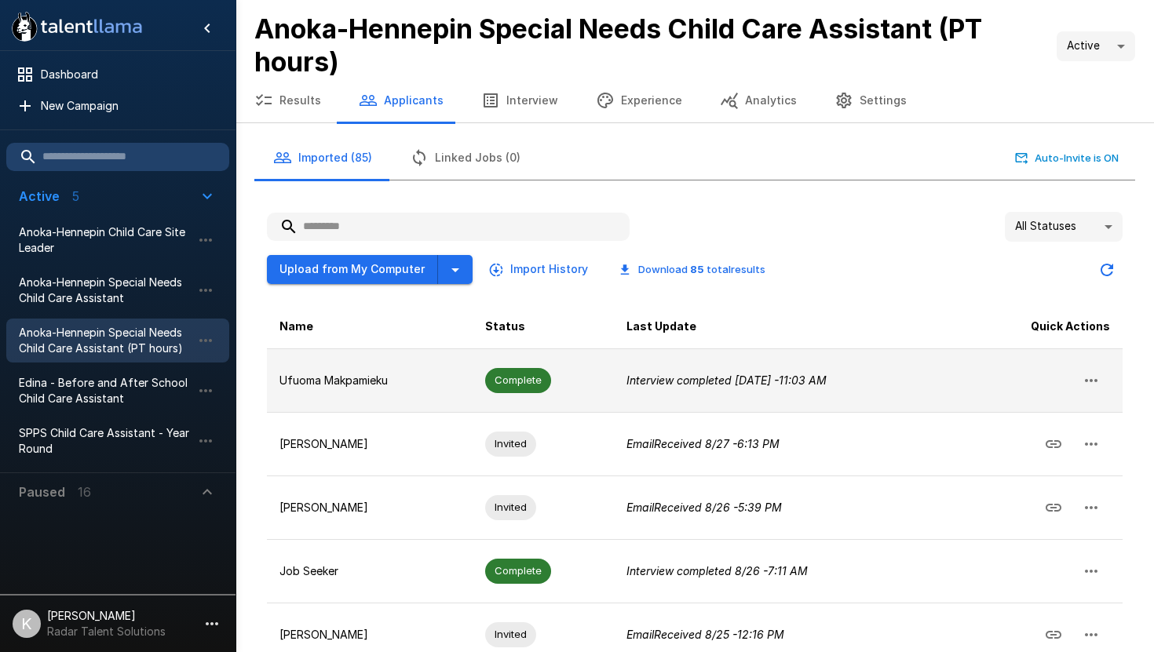
click at [1089, 381] on icon "button" at bounding box center [1091, 380] width 19 height 19
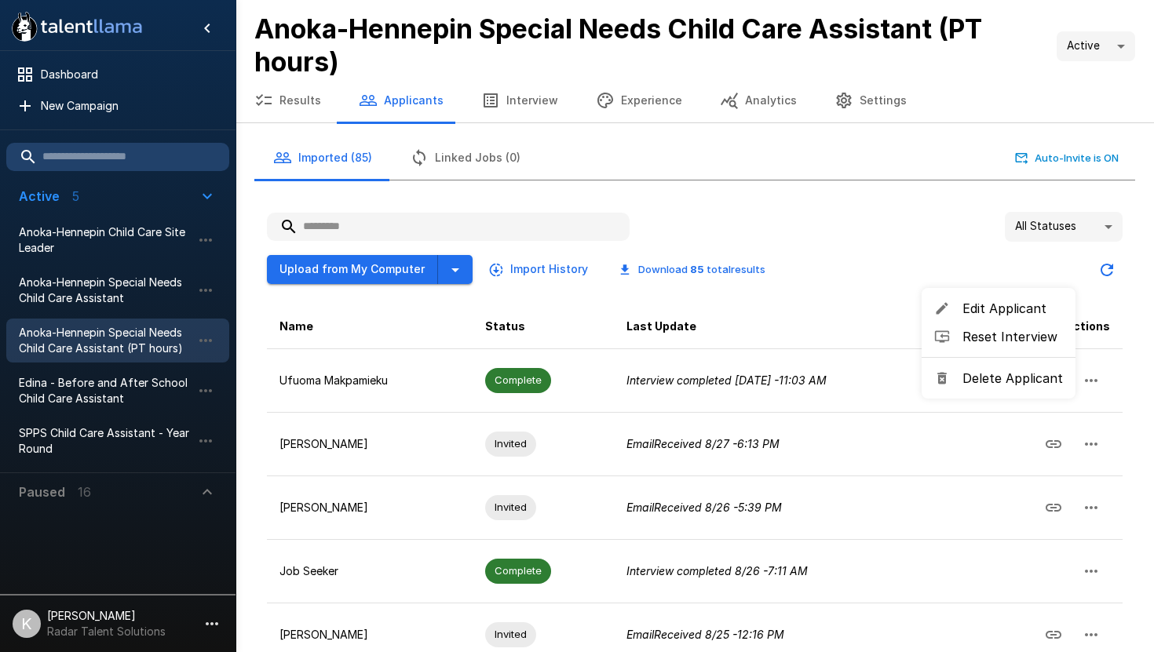
click at [999, 309] on span "Edit Applicant" at bounding box center [1012, 308] width 100 height 19
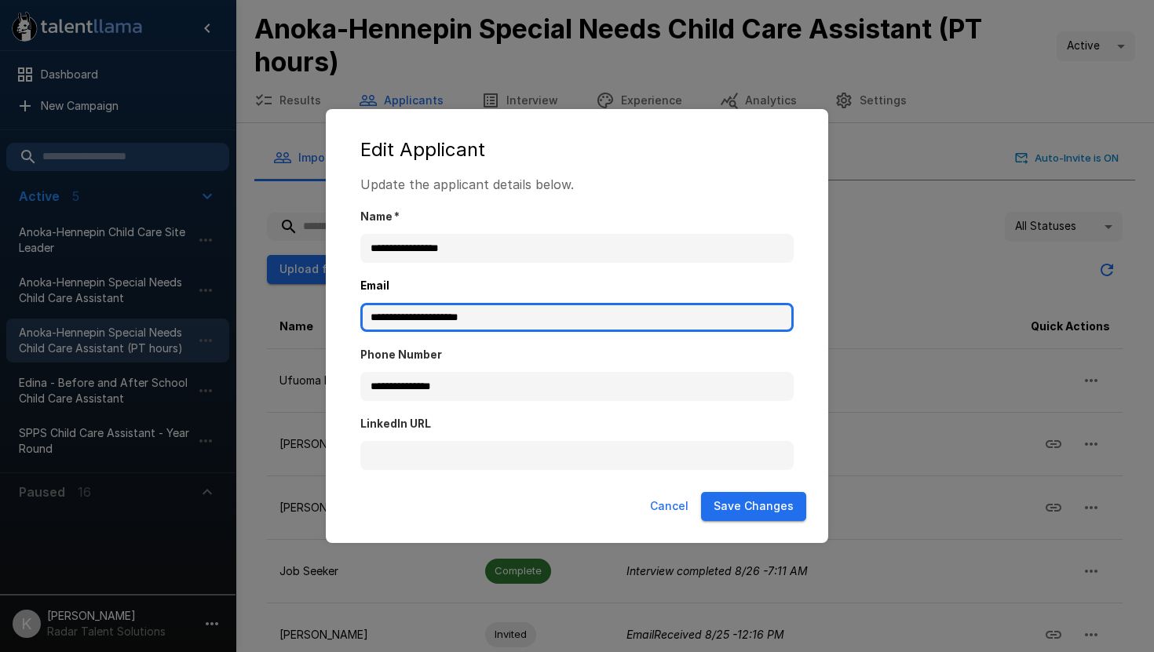
click at [533, 314] on input "**********" at bounding box center [576, 318] width 433 height 30
drag, startPoint x: 533, startPoint y: 316, endPoint x: 336, endPoint y: 315, distance: 197.0
click at [336, 315] on div "**********" at bounding box center [577, 326] width 502 height 434
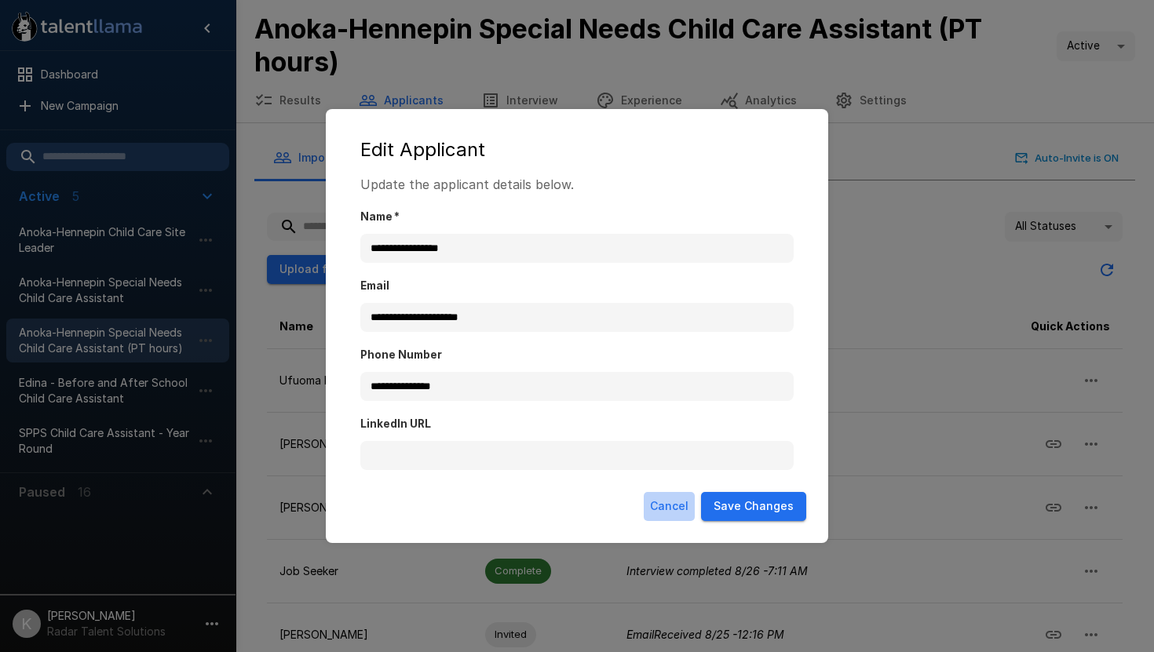
click at [658, 509] on button "Cancel" at bounding box center [669, 506] width 51 height 29
